Goal: Navigation & Orientation: Find specific page/section

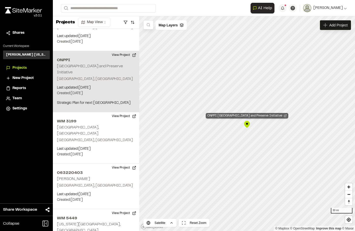
scroll to position [658, 0]
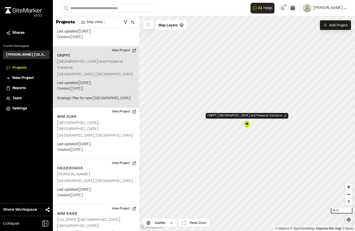
click at [112, 81] on p "Last updated: [DATE]" at bounding box center [96, 84] width 78 height 6
click at [121, 47] on button "View Project" at bounding box center [124, 51] width 31 height 8
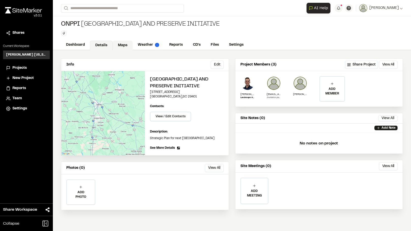
click at [124, 46] on link "Maps" at bounding box center [123, 46] width 20 height 10
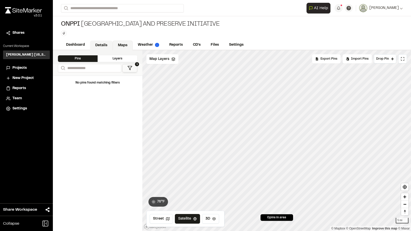
click at [104, 44] on link "Details" at bounding box center [101, 46] width 23 height 10
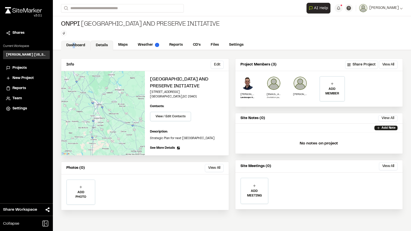
click at [74, 44] on link "Dashboard" at bounding box center [75, 46] width 29 height 10
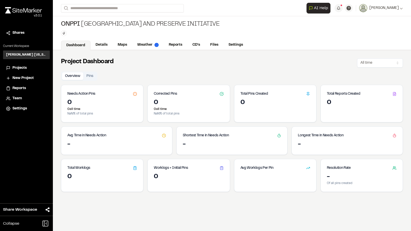
click at [317, 50] on div "Dashboard Details Maps Weather Reports CD's Files Settings" at bounding box center [232, 45] width 358 height 10
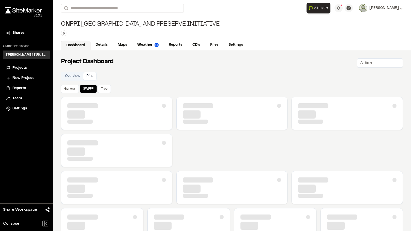
click at [93, 76] on button "Pins" at bounding box center [89, 76] width 13 height 8
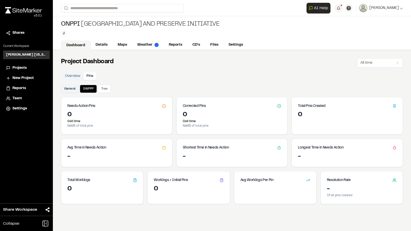
click at [68, 87] on button "General" at bounding box center [70, 89] width 18 height 8
click at [109, 85] on button "Tree" at bounding box center [104, 89] width 13 height 8
click at [67, 87] on button "General" at bounding box center [70, 89] width 18 height 8
click at [74, 78] on button "Overview" at bounding box center [72, 76] width 21 height 8
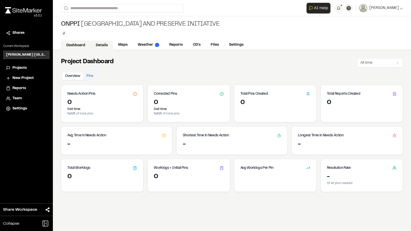
click at [101, 44] on link "Details" at bounding box center [102, 46] width 23 height 10
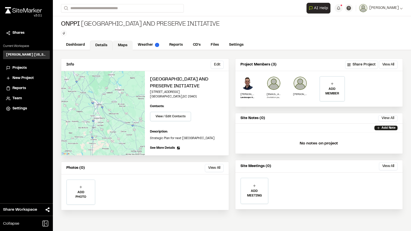
click at [118, 43] on link "Maps" at bounding box center [123, 46] width 20 height 10
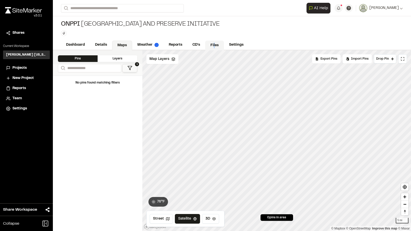
drag, startPoint x: 214, startPoint y: 46, endPoint x: 215, endPoint y: 48, distance: 2.6
click at [214, 46] on link "Files" at bounding box center [214, 46] width 19 height 10
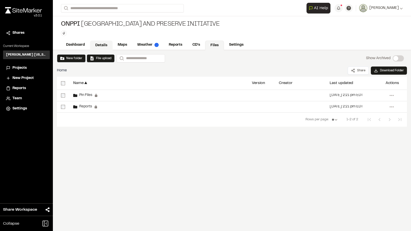
click at [101, 42] on link "Details" at bounding box center [101, 46] width 23 height 10
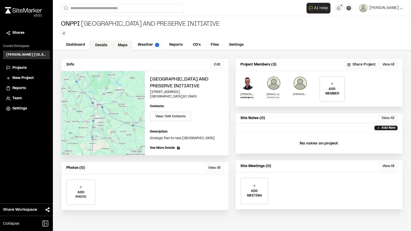
click at [123, 46] on link "Maps" at bounding box center [123, 46] width 20 height 10
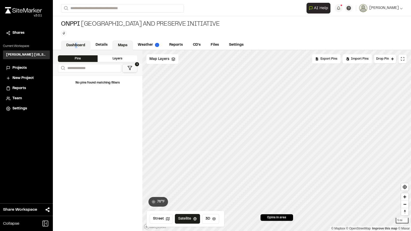
click at [76, 41] on link "Dashboard" at bounding box center [75, 46] width 29 height 10
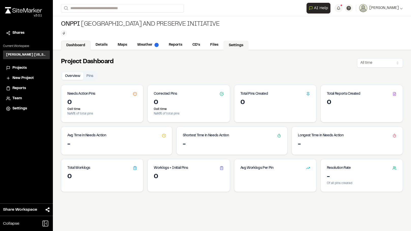
click at [239, 42] on link "Settings" at bounding box center [235, 46] width 25 height 10
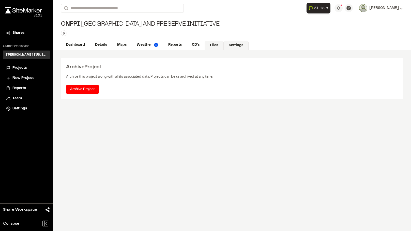
click at [216, 45] on link "Files" at bounding box center [214, 46] width 19 height 10
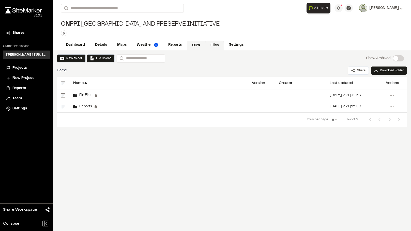
click at [188, 46] on link "CD's" at bounding box center [196, 46] width 18 height 10
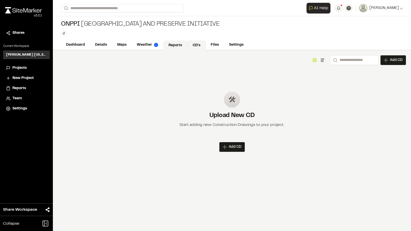
click at [175, 46] on link "Reports" at bounding box center [175, 46] width 24 height 10
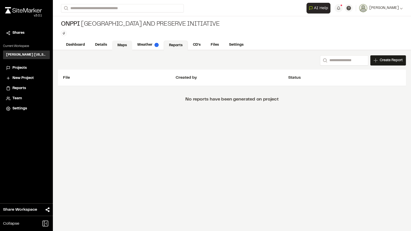
click at [124, 45] on link "Maps" at bounding box center [122, 46] width 20 height 10
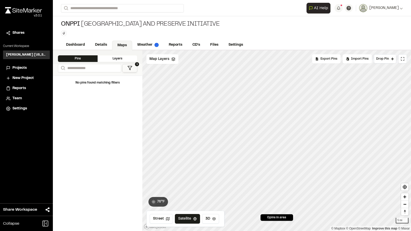
click at [117, 59] on div "Layers" at bounding box center [118, 58] width 40 height 7
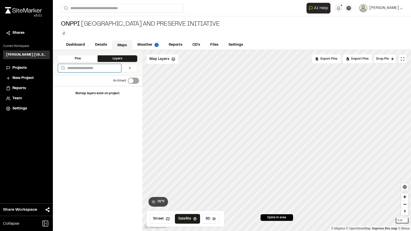
click at [91, 66] on input "Search" at bounding box center [89, 68] width 63 height 8
click at [88, 58] on div "Pins" at bounding box center [78, 58] width 40 height 7
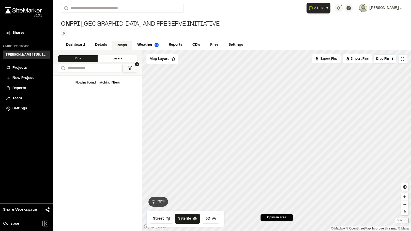
click at [122, 57] on div "Layers" at bounding box center [118, 58] width 40 height 7
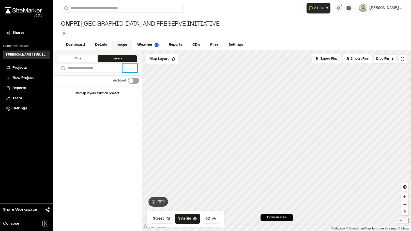
click at [131, 67] on icon at bounding box center [130, 68] width 4 height 4
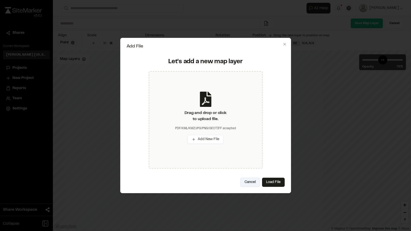
click at [251, 182] on button "Cancel" at bounding box center [250, 182] width 20 height 9
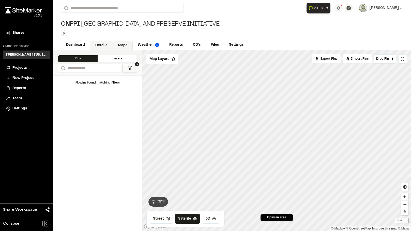
click at [99, 44] on link "Details" at bounding box center [101, 46] width 23 height 10
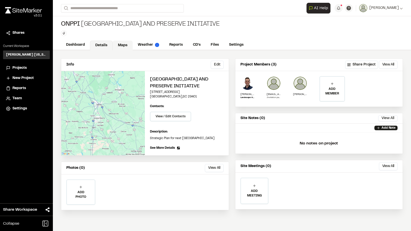
click at [121, 44] on link "Maps" at bounding box center [123, 46] width 20 height 10
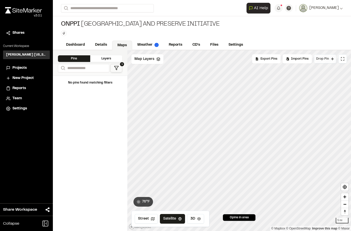
click at [339, 61] on div "Click to Drop Pin 0 pins in area Export Pins Available Datums Datums Apply Conv…" at bounding box center [239, 140] width 224 height 181
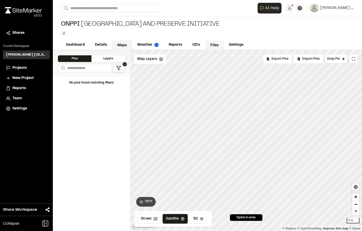
click at [217, 41] on link "Files" at bounding box center [214, 46] width 19 height 10
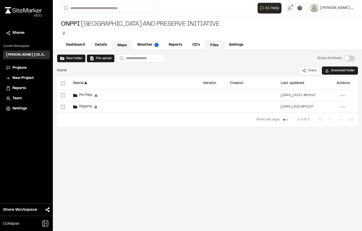
click at [123, 43] on link "Maps" at bounding box center [122, 46] width 20 height 10
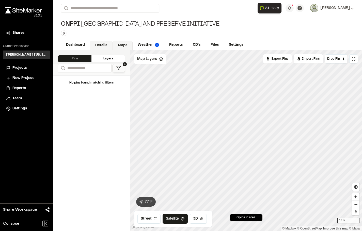
click at [101, 46] on link "Details" at bounding box center [101, 46] width 23 height 10
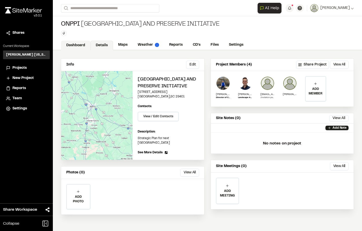
click at [81, 46] on link "Dashboard" at bounding box center [75, 46] width 29 height 10
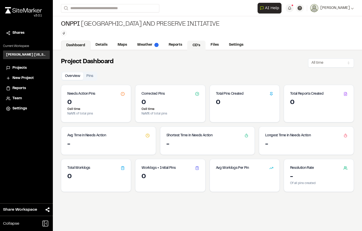
click at [195, 44] on link "CD's" at bounding box center [196, 46] width 18 height 10
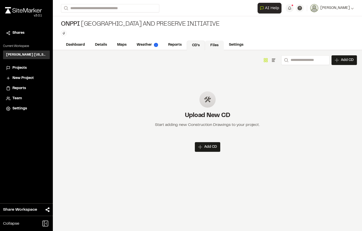
click at [217, 47] on link "Files" at bounding box center [214, 46] width 19 height 10
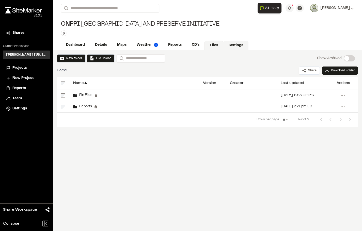
click at [233, 49] on link "Settings" at bounding box center [235, 46] width 25 height 10
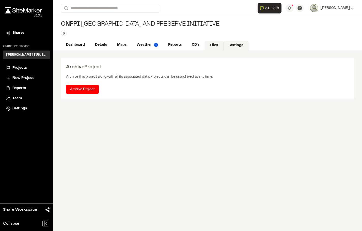
click at [215, 42] on link "Files" at bounding box center [214, 46] width 19 height 10
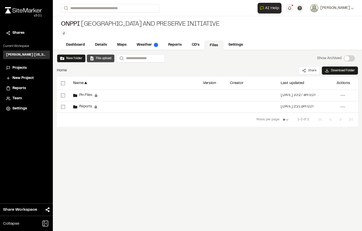
click at [103, 55] on button "File upload" at bounding box center [101, 58] width 28 height 8
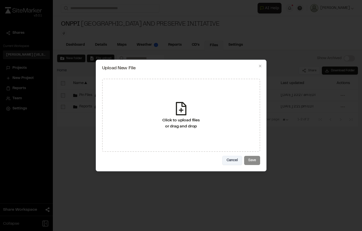
click at [229, 158] on button "Cancel" at bounding box center [232, 160] width 20 height 9
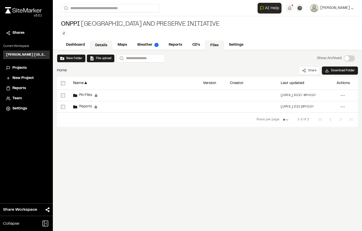
click at [110, 45] on link "Details" at bounding box center [101, 46] width 23 height 10
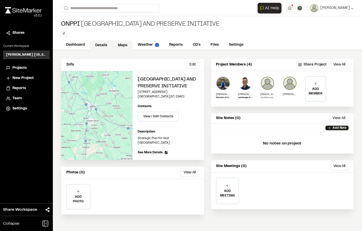
click at [119, 41] on link "Maps" at bounding box center [123, 46] width 20 height 10
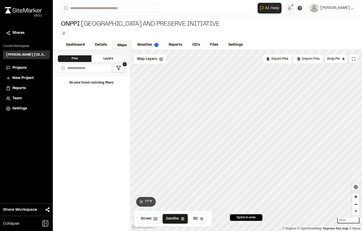
click at [317, 62] on div "Import Pins" at bounding box center [308, 58] width 29 height 9
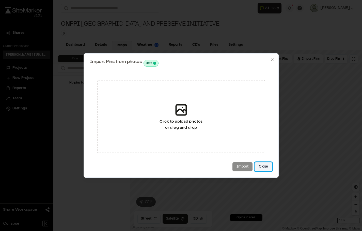
click at [265, 168] on button "Close" at bounding box center [264, 166] width 18 height 9
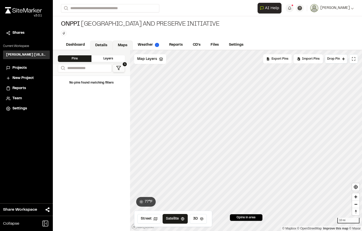
click at [98, 47] on link "Details" at bounding box center [101, 46] width 23 height 10
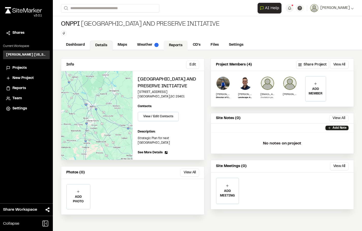
click at [173, 41] on link "Reports" at bounding box center [176, 46] width 24 height 10
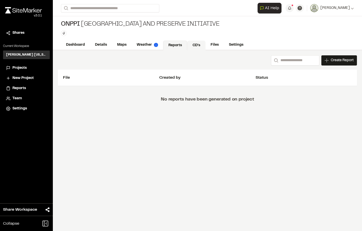
click at [200, 46] on link "CD's" at bounding box center [196, 46] width 18 height 10
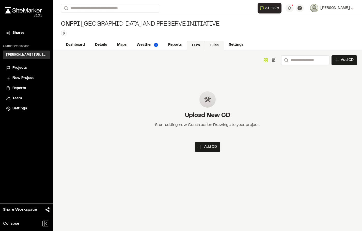
click at [210, 47] on link "Files" at bounding box center [214, 46] width 19 height 10
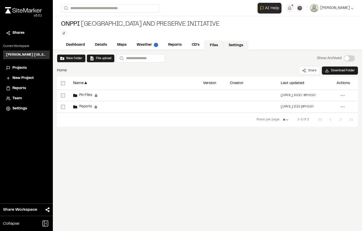
click at [240, 48] on link "Settings" at bounding box center [235, 46] width 25 height 10
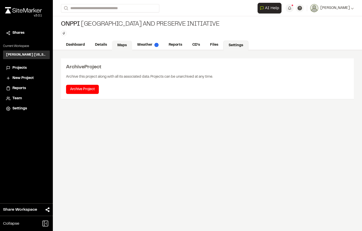
click at [118, 49] on link "Maps" at bounding box center [122, 46] width 20 height 10
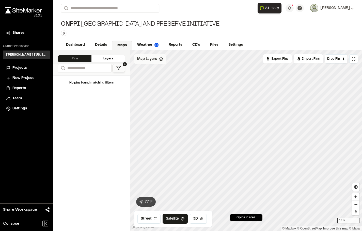
click at [154, 60] on span "Map Layers" at bounding box center [147, 59] width 20 height 6
click at [155, 71] on div "All Layers" at bounding box center [158, 71] width 48 height 10
click at [173, 59] on html "**********" at bounding box center [181, 115] width 362 height 231
click at [157, 70] on link "Add Layer" at bounding box center [153, 70] width 38 height 9
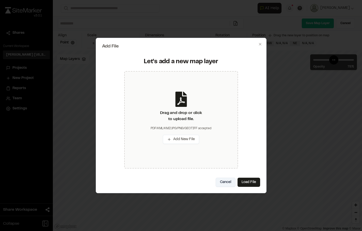
click at [222, 180] on button "Cancel" at bounding box center [226, 182] width 20 height 9
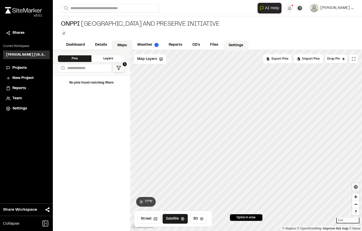
drag, startPoint x: 241, startPoint y: 46, endPoint x: 234, endPoint y: 47, distance: 6.9
click at [241, 46] on link "Settings" at bounding box center [235, 46] width 25 height 10
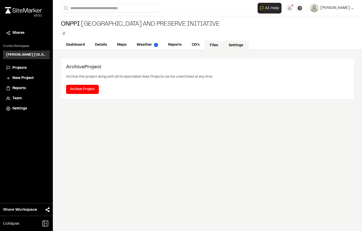
click at [212, 45] on link "Files" at bounding box center [214, 46] width 19 height 10
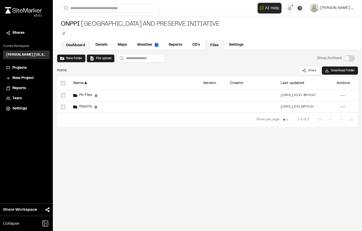
click at [76, 45] on link "Dashboard" at bounding box center [75, 46] width 29 height 10
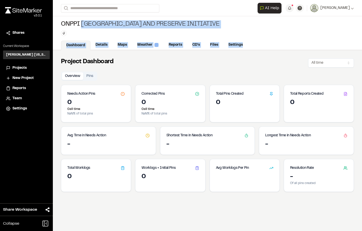
drag, startPoint x: 263, startPoint y: 26, endPoint x: 262, endPoint y: 45, distance: 19.6
click at [262, 46] on div "ONPPI Ocmulgee Mounds National Park and Preserve Initiative Type Enter or comma…" at bounding box center [207, 33] width 309 height 34
click at [101, 25] on div "ONPPI Ocmulgee Mounds National Park and Preserve Initiative" at bounding box center [140, 24] width 159 height 8
drag, startPoint x: 97, startPoint y: 29, endPoint x: 76, endPoint y: 28, distance: 21.4
click at [97, 30] on h1 "ONPPI Ocmulgee Mounds National Park and Preserve Initiative Type Enter or comma…" at bounding box center [140, 28] width 159 height 16
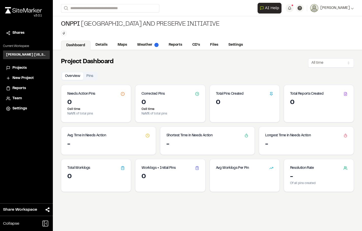
drag, startPoint x: 71, startPoint y: 22, endPoint x: 59, endPoint y: 22, distance: 11.7
click at [70, 23] on span "ONPPI" at bounding box center [70, 24] width 19 height 8
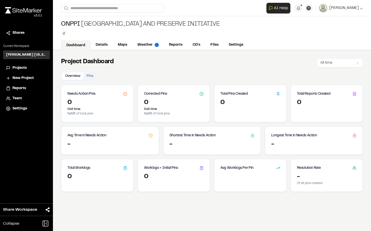
drag, startPoint x: 256, startPoint y: 62, endPoint x: 198, endPoint y: 65, distance: 58.1
click at [198, 65] on div "Project Dashboard All time" at bounding box center [212, 61] width 302 height 11
drag, startPoint x: 184, startPoint y: 74, endPoint x: 286, endPoint y: 62, distance: 103.2
click at [285, 61] on div "Project Dashboard All time Overview Pins Needs Action Pins 0 0 all time NaN % o…" at bounding box center [212, 165] width 318 height 231
click at [266, 68] on div "Project Dashboard All time Overview Pins Needs Action Pins 0 0 all time NaN % o…" at bounding box center [212, 165] width 318 height 231
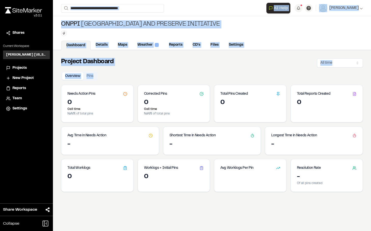
drag, startPoint x: 266, startPoint y: 69, endPoint x: 215, endPoint y: 81, distance: 52.8
click at [97, 15] on div "**********" at bounding box center [212, 115] width 318 height 231
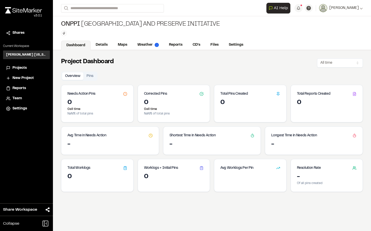
drag, startPoint x: 217, startPoint y: 71, endPoint x: 237, endPoint y: 71, distance: 19.6
click at [219, 70] on div "Project Dashboard All time Overview Pins Needs Action Pins 0 0 all time NaN % o…" at bounding box center [212, 165] width 318 height 231
drag, startPoint x: 260, startPoint y: 44, endPoint x: 274, endPoint y: 46, distance: 13.6
click at [268, 51] on div "**********" at bounding box center [212, 115] width 318 height 231
click at [276, 42] on div "Dashboard Details Maps Weather Reports CD's Files Settings" at bounding box center [212, 45] width 318 height 10
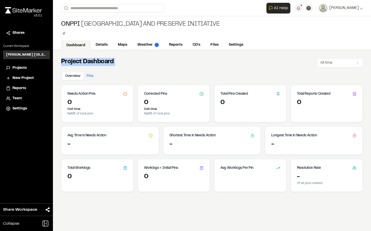
drag, startPoint x: 298, startPoint y: 38, endPoint x: 273, endPoint y: 44, distance: 26.3
click at [270, 46] on div "ONPPI Ocmulgee Mounds National Park and Preserve Initiative Type Enter or comma…" at bounding box center [212, 33] width 318 height 34
click at [273, 44] on div "Dashboard Details Maps Weather Reports CD's Files Settings" at bounding box center [212, 45] width 318 height 10
drag, startPoint x: 191, startPoint y: 40, endPoint x: 243, endPoint y: 41, distance: 51.1
click at [241, 42] on div "Dashboard Details Maps Weather Reports CD's Files Settings" at bounding box center [212, 45] width 318 height 10
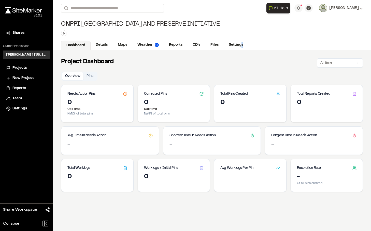
click at [252, 46] on div "Dashboard Details Maps Weather Reports CD's Files Settings" at bounding box center [212, 45] width 318 height 10
click at [290, 41] on div "Dashboard Details Maps Weather Reports CD's Files Settings" at bounding box center [212, 45] width 318 height 10
click at [273, 39] on div "ONPPI Ocmulgee Mounds National Park and Preserve Initiative Type Enter or comma…" at bounding box center [212, 28] width 318 height 24
drag, startPoint x: 287, startPoint y: 47, endPoint x: 280, endPoint y: 49, distance: 6.5
click at [280, 49] on div "Dashboard Details Maps Weather Reports CD's Files Settings" at bounding box center [212, 45] width 318 height 10
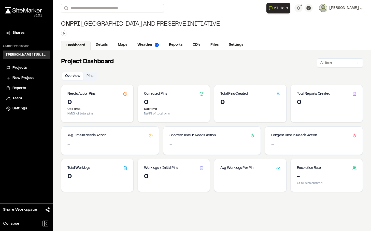
click at [279, 48] on div "Dashboard Details Maps Weather Reports CD's Files Settings" at bounding box center [212, 45] width 318 height 10
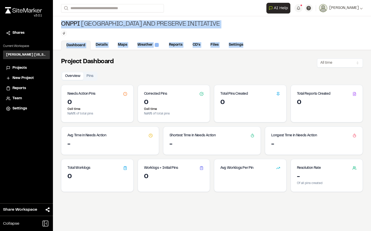
drag, startPoint x: 271, startPoint y: 45, endPoint x: 266, endPoint y: 35, distance: 10.8
click at [57, 24] on div "ONPPI Ocmulgee Mounds National Park and Preserve Initiative Type Enter or comma…" at bounding box center [212, 33] width 318 height 34
drag, startPoint x: 285, startPoint y: 32, endPoint x: 272, endPoint y: 38, distance: 14.1
click at [286, 33] on div "ONPPI Ocmulgee Mounds National Park and Preserve Initiative Type Enter or comma…" at bounding box center [212, 28] width 318 height 24
click at [281, 39] on div "ONPPI Ocmulgee Mounds National Park and Preserve Initiative Type Enter or comma…" at bounding box center [212, 28] width 318 height 24
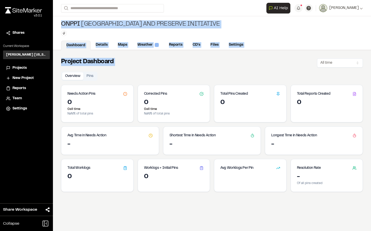
drag, startPoint x: 63, startPoint y: 25, endPoint x: 301, endPoint y: 51, distance: 239.6
click at [303, 51] on div "**********" at bounding box center [212, 115] width 318 height 231
click at [195, 65] on div "Project Dashboard All time" at bounding box center [212, 61] width 302 height 11
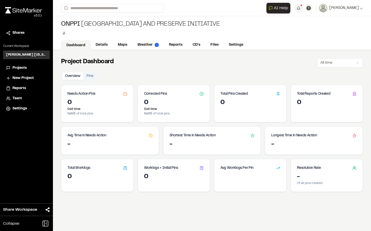
click at [202, 68] on div "Project Dashboard All time Overview Pins Needs Action Pins 0 0 all time NaN % o…" at bounding box center [212, 165] width 318 height 231
